Goal: Find specific page/section: Find specific page/section

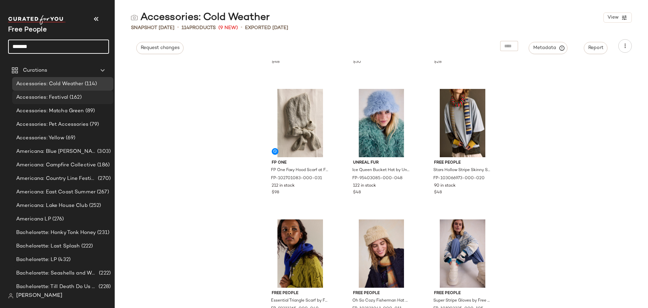
scroll to position [208, 0]
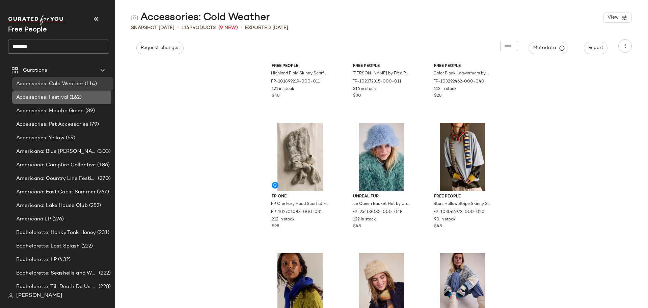
click at [79, 97] on span "(162)" at bounding box center [75, 98] width 14 height 8
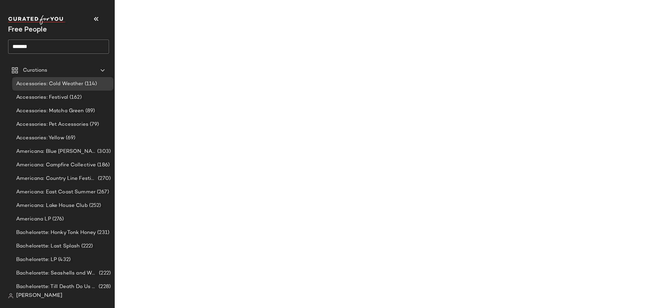
click at [58, 53] on input "*******" at bounding box center [58, 47] width 101 height 14
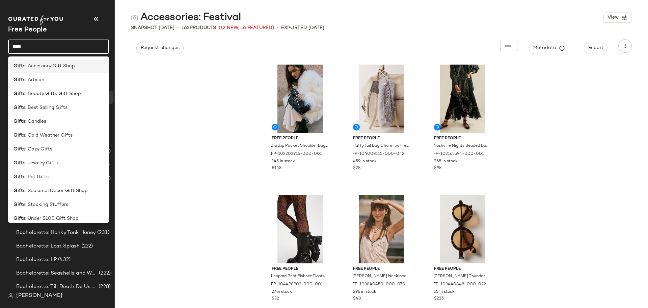
type input "****"
click at [63, 67] on span "s: Accessory Gift Shop" at bounding box center [49, 65] width 52 height 7
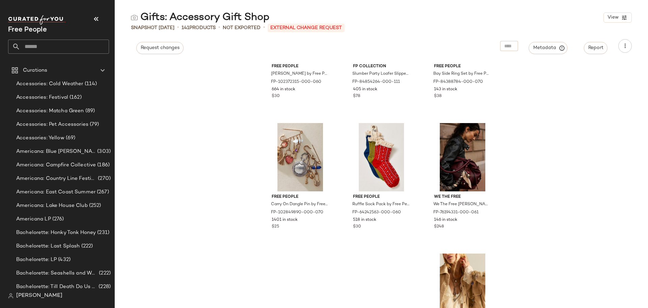
scroll to position [343, 0]
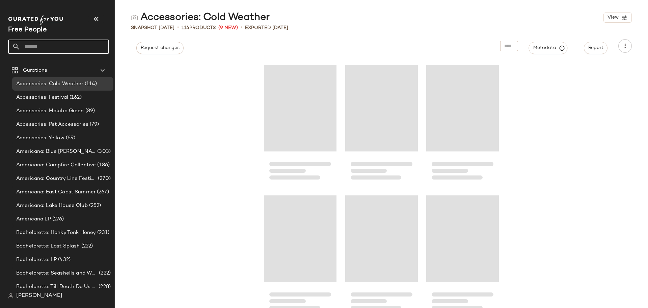
click at [59, 46] on input "text" at bounding box center [64, 47] width 89 height 14
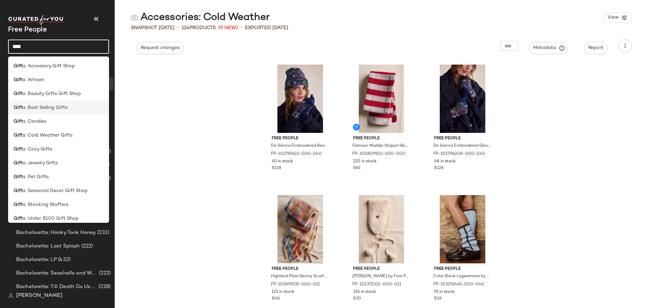
type input "****"
drag, startPoint x: 66, startPoint y: 109, endPoint x: 65, endPoint y: 103, distance: 5.4
click at [67, 107] on div "Gift s: Best Selling Gifts" at bounding box center [59, 107] width 90 height 7
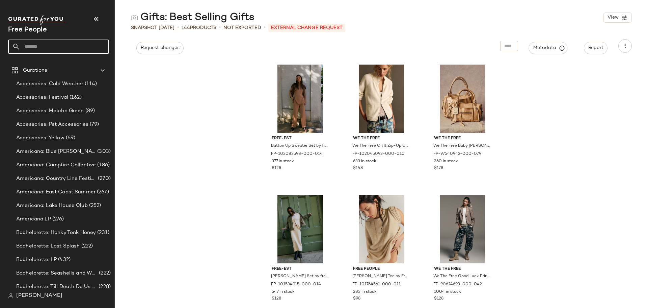
drag, startPoint x: 72, startPoint y: 48, endPoint x: 78, endPoint y: 51, distance: 6.3
click at [74, 49] on input "text" at bounding box center [64, 47] width 89 height 14
click at [68, 40] on input "text" at bounding box center [64, 47] width 89 height 14
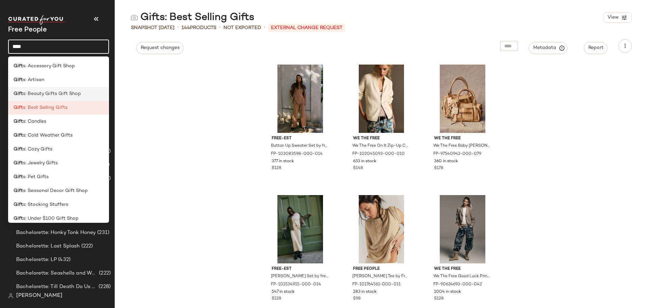
type input "****"
click at [70, 94] on span "s: Beauty Gifts Gift Shop" at bounding box center [52, 93] width 58 height 7
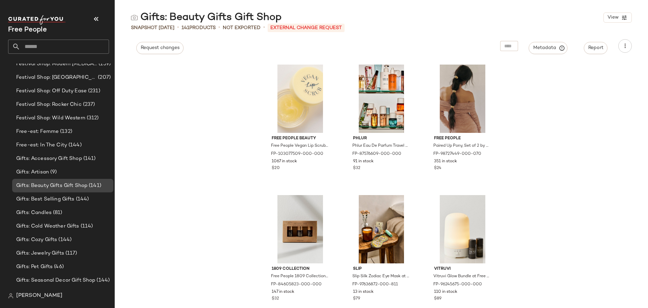
scroll to position [1086, 0]
click at [66, 155] on span "Gifts: Accessory Gift Shop" at bounding box center [49, 159] width 66 height 8
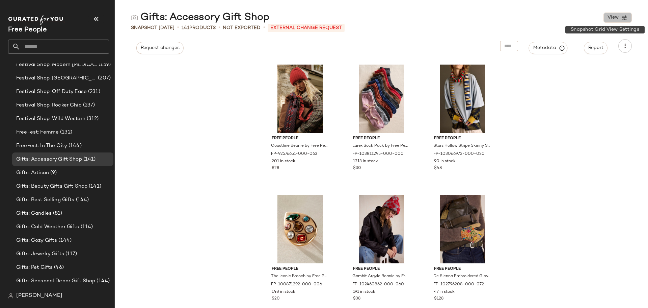
click at [611, 22] on button "View" at bounding box center [618, 17] width 28 height 10
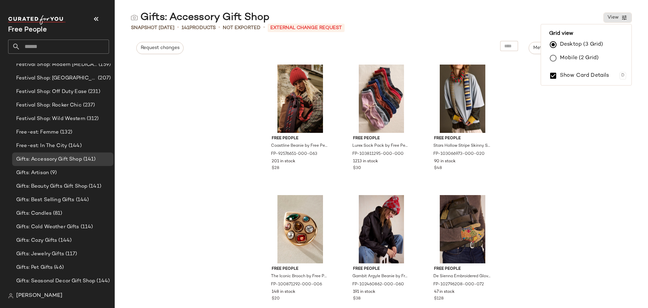
click at [599, 74] on label "Show Card Details" at bounding box center [584, 75] width 49 height 19
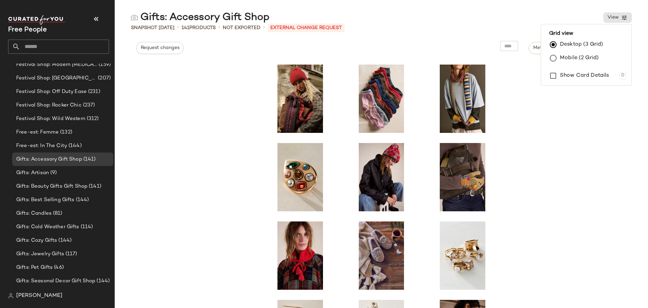
click at [598, 74] on label "Show Card Details" at bounding box center [584, 75] width 49 height 19
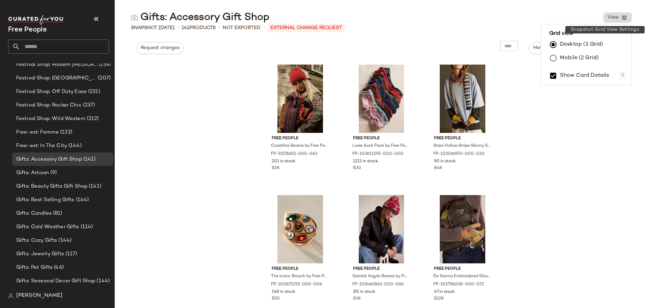
click at [611, 19] on span "View" at bounding box center [612, 17] width 11 height 5
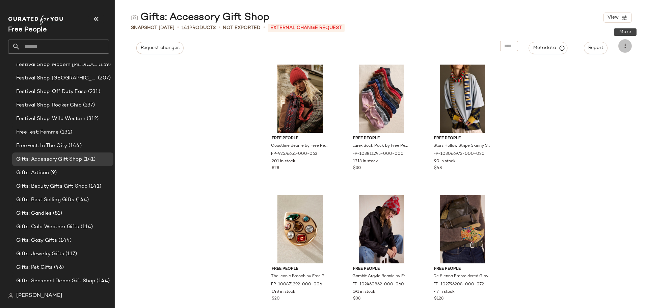
click at [624, 46] on icon "button" at bounding box center [625, 46] width 7 height 7
click at [585, 49] on button "Report" at bounding box center [596, 48] width 24 height 12
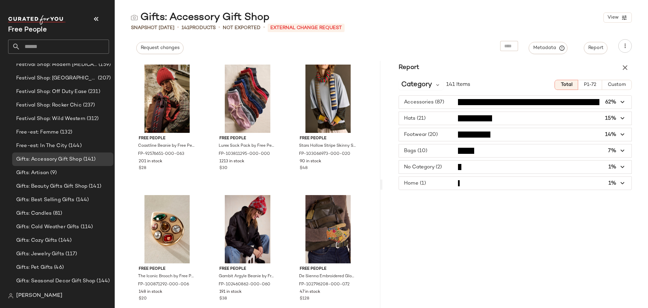
click at [595, 87] on span "P1-72" at bounding box center [590, 84] width 13 height 5
click at [565, 85] on span "Total" at bounding box center [566, 84] width 12 height 5
click at [470, 80] on div "Category 141 Items" at bounding box center [435, 85] width 72 height 10
click at [624, 65] on icon "button" at bounding box center [625, 67] width 8 height 8
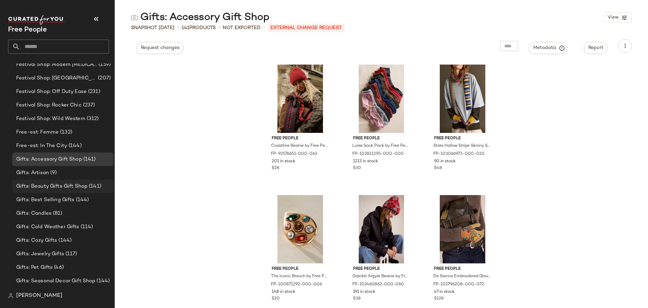
click at [66, 187] on span "Gifts: Beauty Gifts Gift Shop" at bounding box center [51, 186] width 71 height 8
click at [69, 183] on span "Gifts: Beauty Gifts Gift Shop" at bounding box center [51, 186] width 71 height 8
click at [71, 198] on span "Gifts: Best Selling Gifts" at bounding box center [45, 200] width 58 height 8
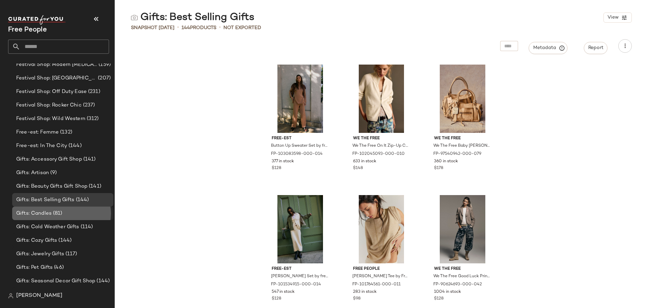
click at [51, 215] on span "Gifts: Candles" at bounding box center [33, 213] width 35 height 8
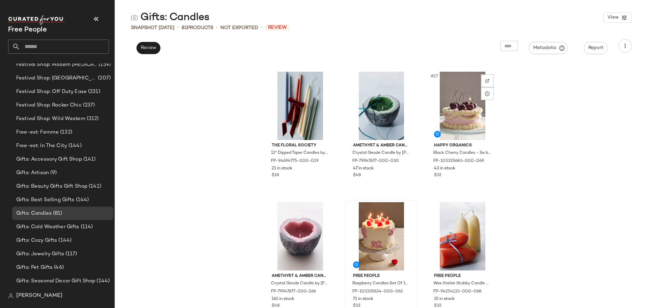
scroll to position [1086, 0]
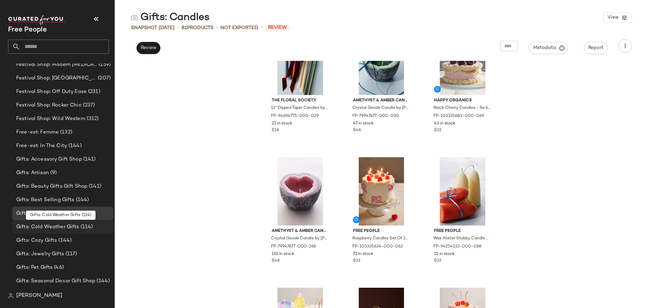
click at [83, 226] on span "(114)" at bounding box center [86, 227] width 14 height 8
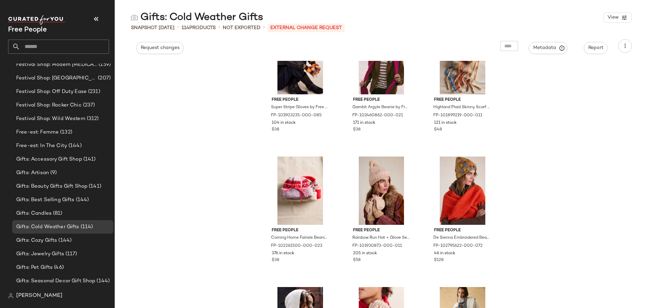
scroll to position [242, 0]
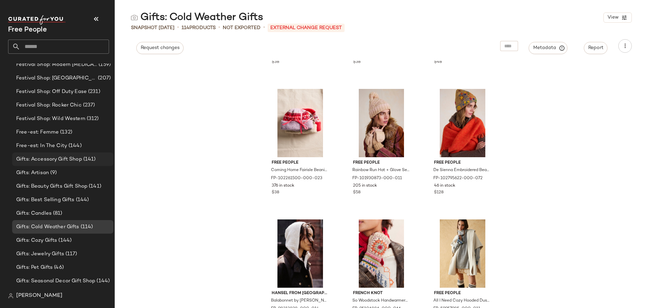
click at [67, 158] on span "Gifts: Accessory Gift Shop" at bounding box center [49, 159] width 66 height 8
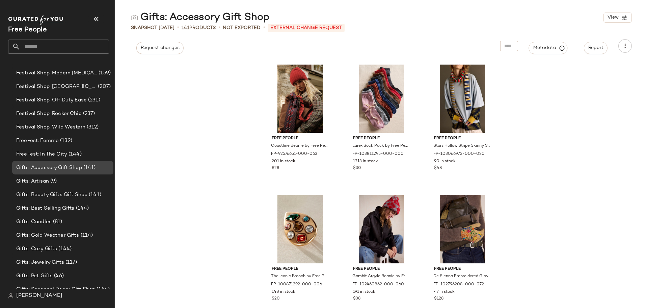
scroll to position [1120, 0]
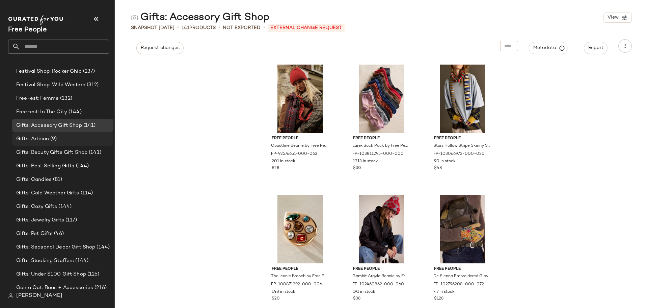
click at [63, 137] on div "Gifts: Artisan (9)" at bounding box center [62, 139] width 97 height 8
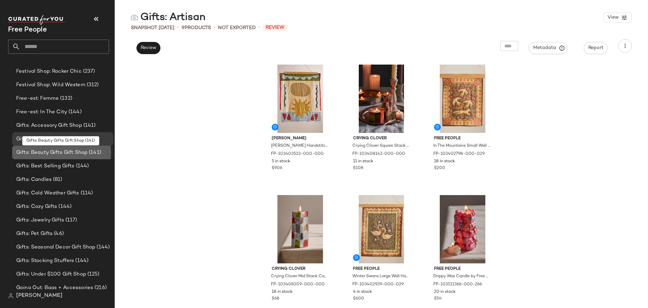
click at [65, 153] on span "Gifts: Beauty Gifts Gift Shop" at bounding box center [51, 153] width 71 height 8
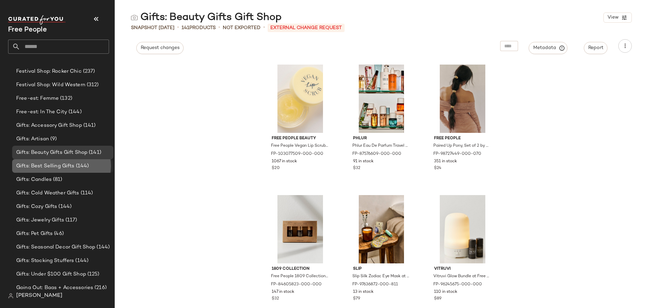
click at [70, 166] on span "Gifts: Best Selling Gifts" at bounding box center [45, 166] width 58 height 8
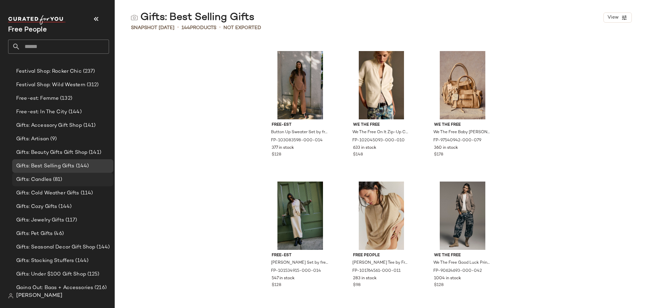
click at [53, 181] on span "(81)" at bounding box center [57, 180] width 11 height 8
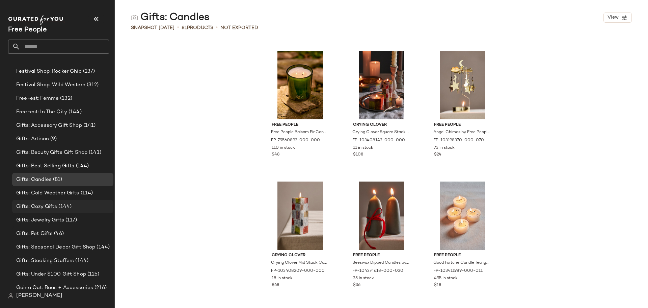
click at [67, 203] on span "(144)" at bounding box center [64, 207] width 15 height 8
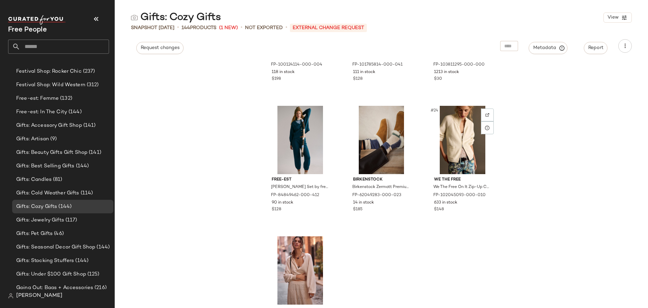
scroll to position [883, 0]
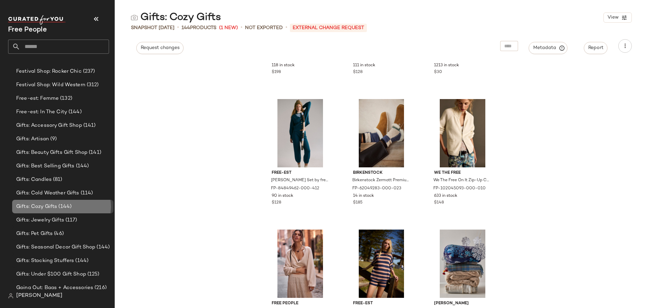
click at [35, 205] on span "Gifts: Cozy Gifts" at bounding box center [36, 207] width 41 height 8
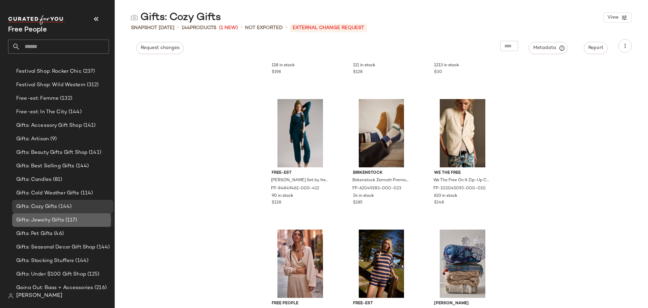
click at [56, 219] on span "Gifts: Jewelry Gifts" at bounding box center [40, 220] width 48 height 8
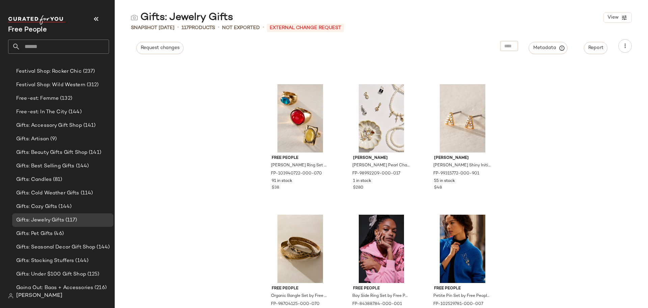
scroll to position [478, 0]
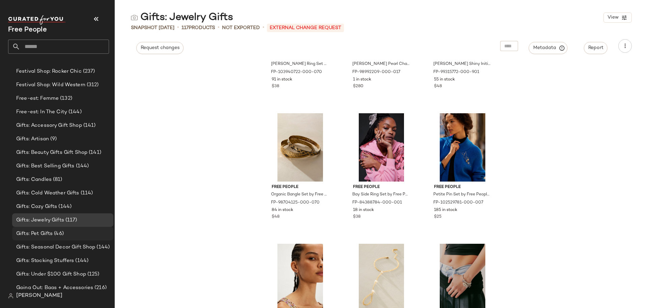
click at [69, 230] on div "Gifts: Pet Gifts (46)" at bounding box center [62, 234] width 97 height 8
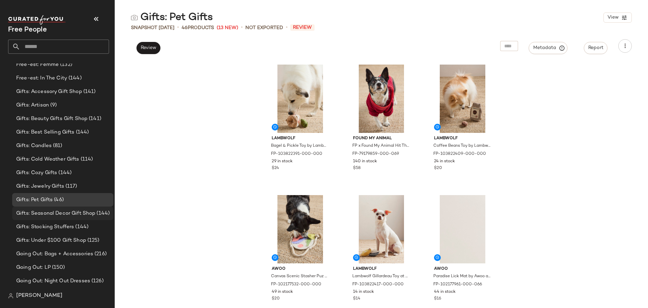
scroll to position [1187, 0]
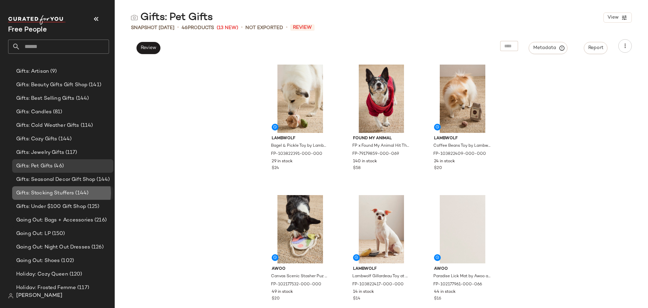
click at [74, 192] on span "(144)" at bounding box center [81, 193] width 15 height 8
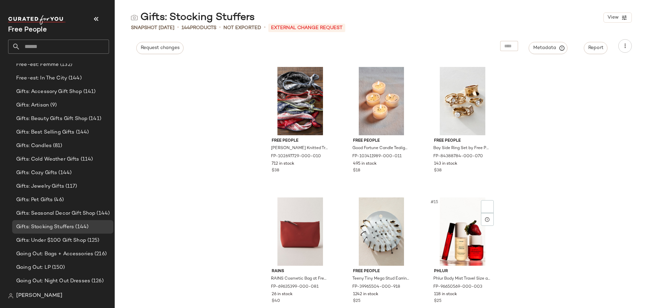
scroll to position [444, 0]
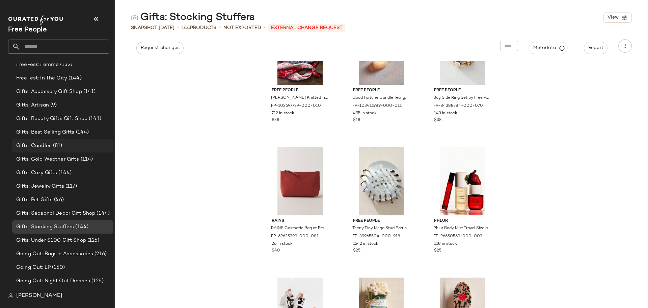
click at [72, 145] on div "Gifts: Candles (81)" at bounding box center [62, 146] width 97 height 8
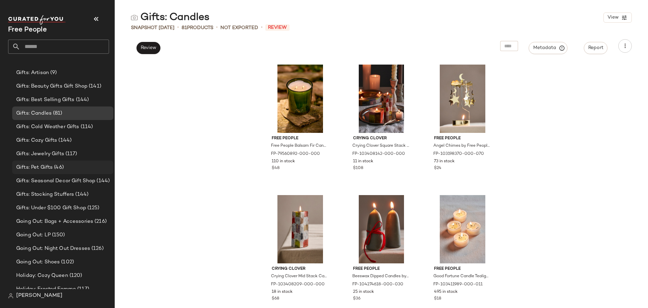
scroll to position [1187, 0]
click at [87, 173] on div "Gifts: Seasonal Decor Gift Shop (144)" at bounding box center [62, 180] width 101 height 14
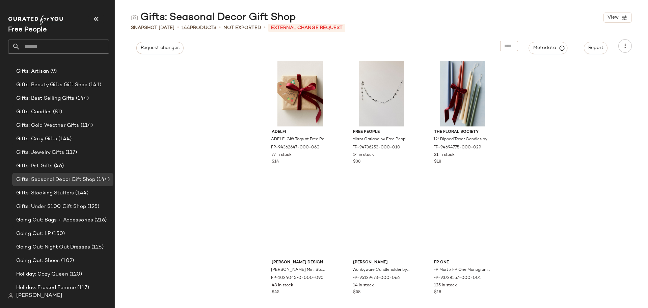
scroll to position [951, 0]
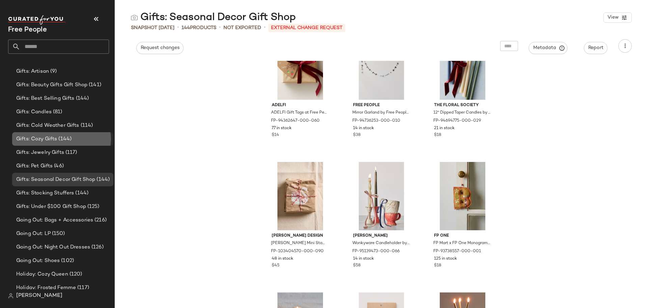
click at [76, 139] on div "Gifts: Cozy Gifts (144)" at bounding box center [62, 139] width 97 height 8
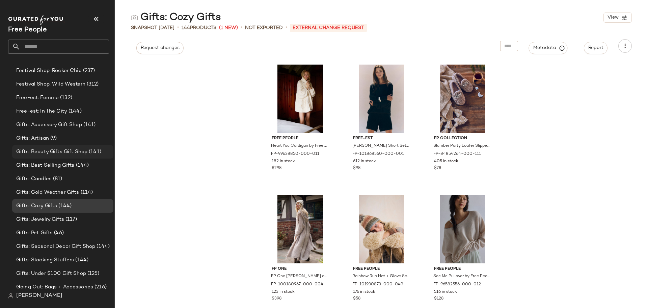
scroll to position [1120, 0]
click at [74, 122] on span "Gifts: Accessory Gift Shop" at bounding box center [49, 126] width 66 height 8
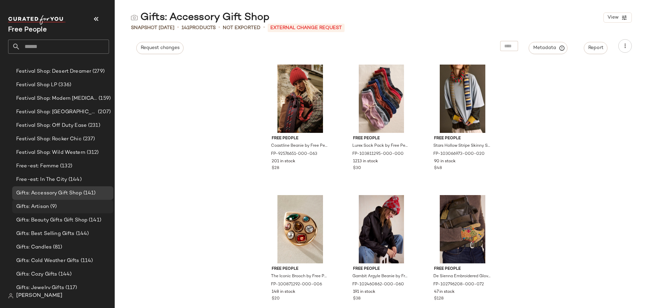
scroll to position [1086, 0]
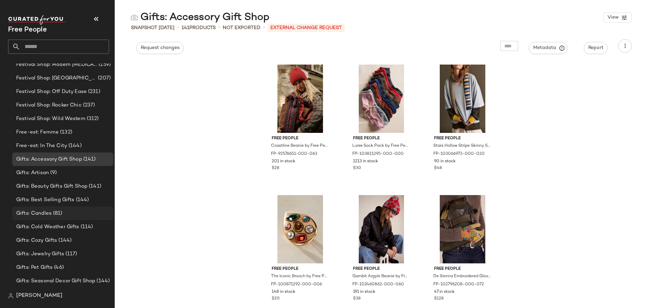
click at [67, 212] on div "Gifts: Candles (81)" at bounding box center [62, 213] width 97 height 8
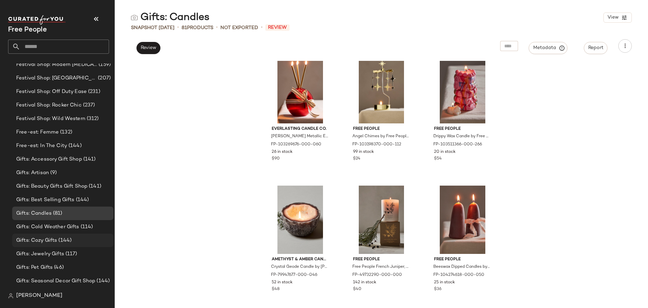
scroll to position [1120, 0]
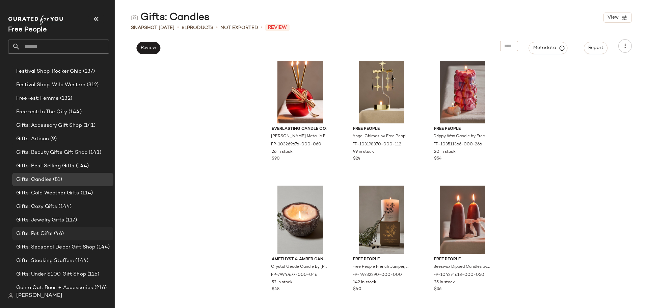
click at [66, 235] on div "Gifts: Pet Gifts (46)" at bounding box center [62, 234] width 97 height 8
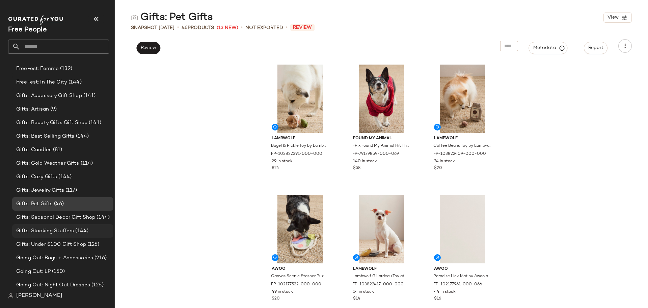
scroll to position [1187, 0]
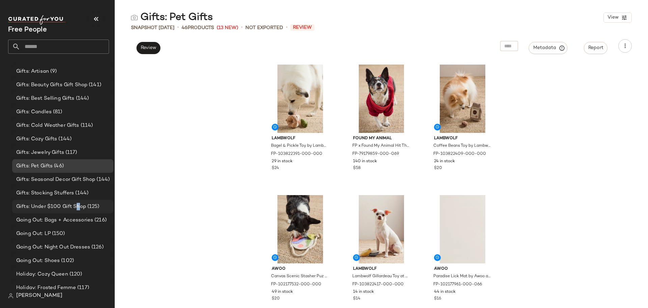
click at [78, 205] on span "Gifts: Under $100 Gift Shop" at bounding box center [51, 207] width 70 height 8
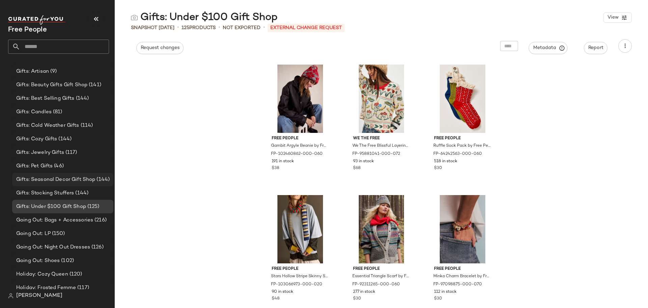
click at [88, 183] on span "Gifts: Seasonal Decor Gift Shop" at bounding box center [55, 180] width 79 height 8
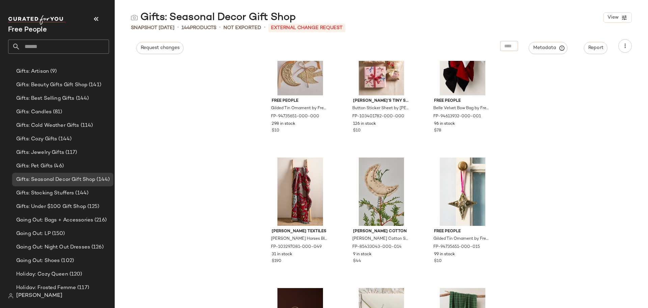
scroll to position [478, 0]
